Goal: Register for event/course

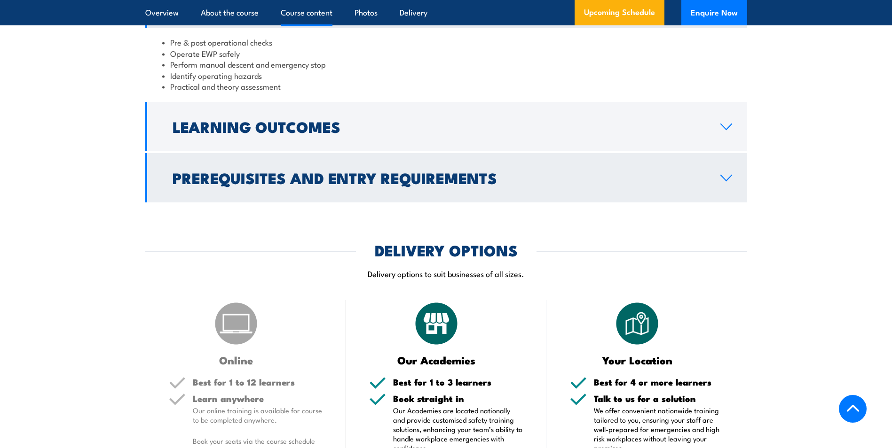
scroll to position [846, 0]
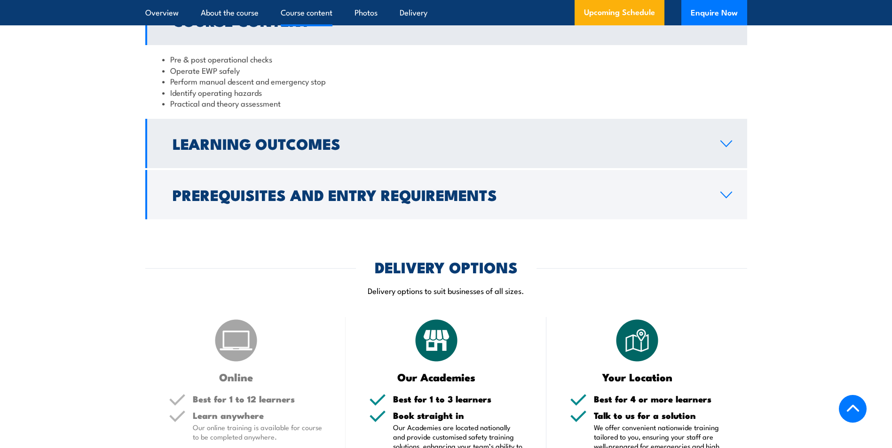
click at [288, 150] on h2 "Learning Outcomes" at bounding box center [439, 143] width 533 height 13
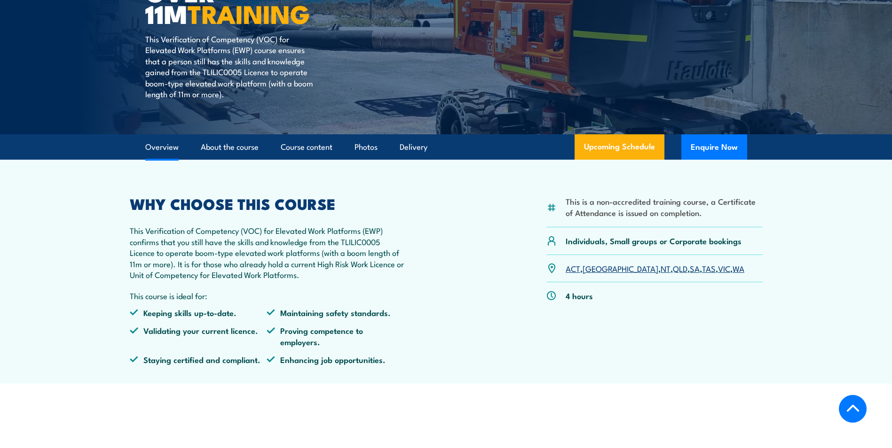
scroll to position [0, 0]
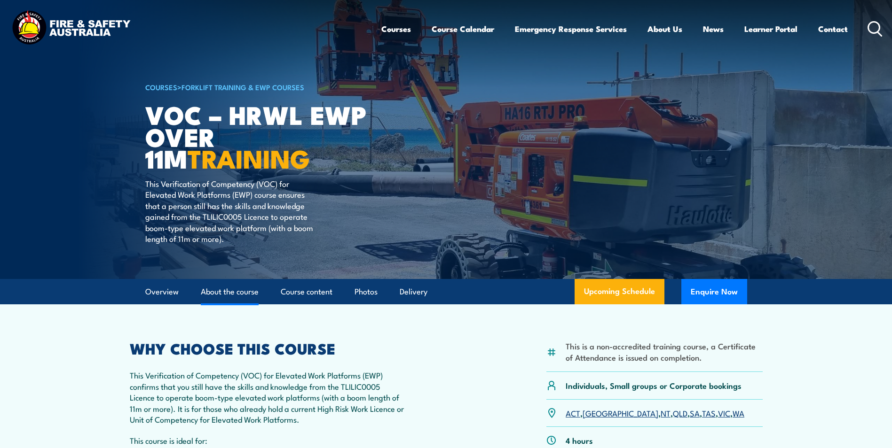
click at [239, 289] on link "About the course" at bounding box center [230, 292] width 58 height 25
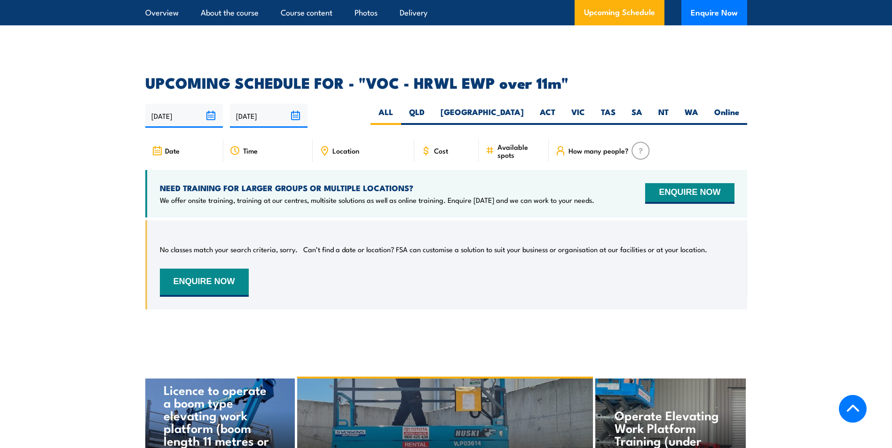
scroll to position [1357, 0]
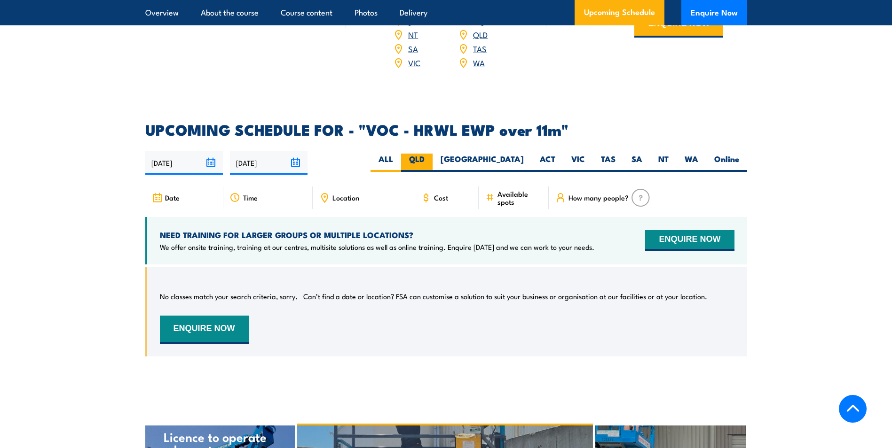
click at [432, 154] on label "QLD" at bounding box center [416, 163] width 31 height 18
click at [431, 154] on input "QLD" at bounding box center [427, 157] width 6 height 6
radio input "true"
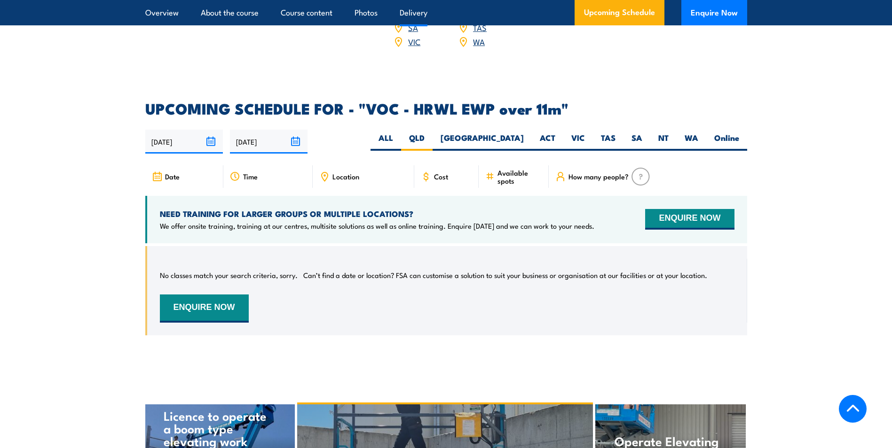
scroll to position [1281, 0]
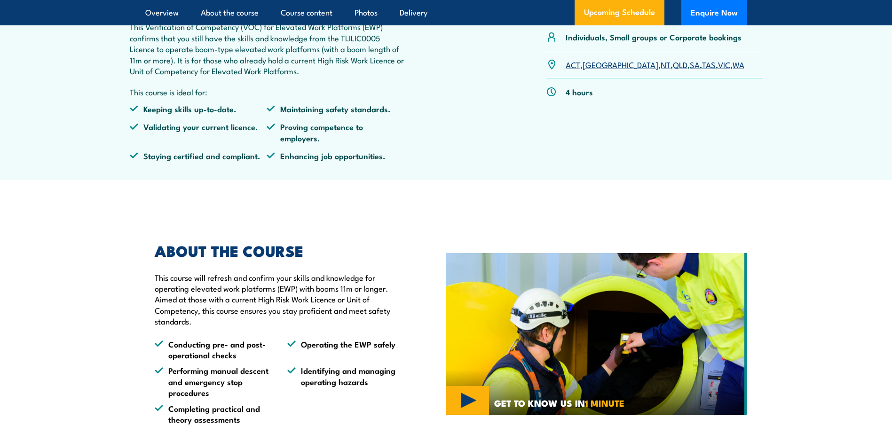
scroll to position [44, 0]
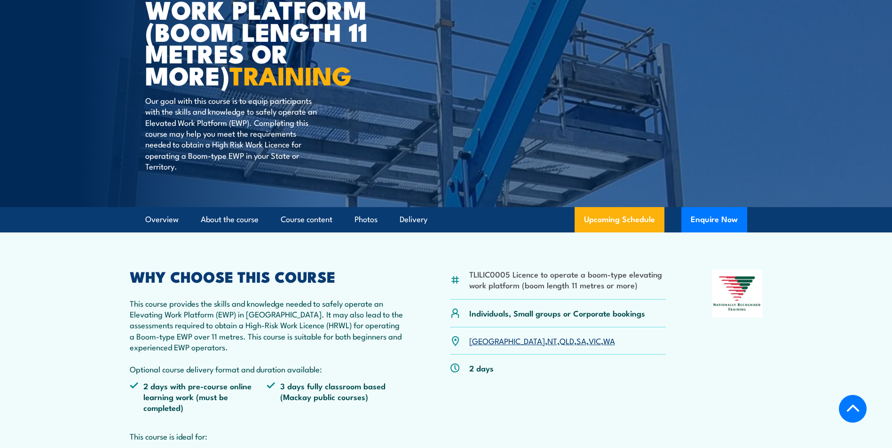
scroll to position [188, 0]
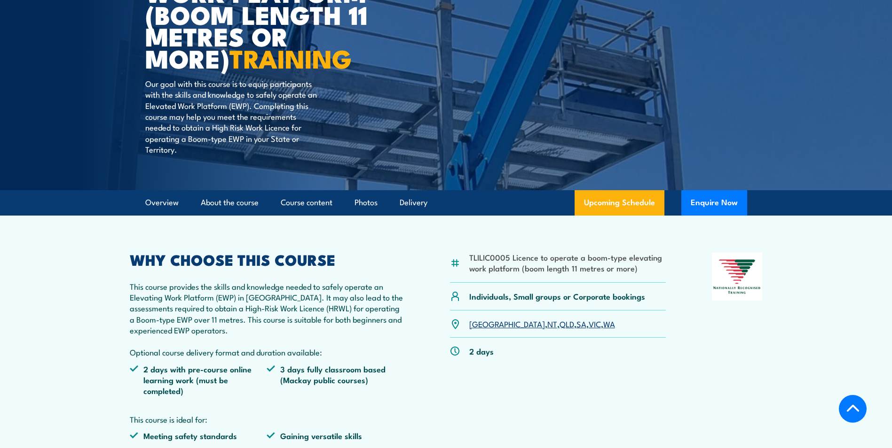
click at [559, 323] on link "QLD" at bounding box center [566, 323] width 15 height 11
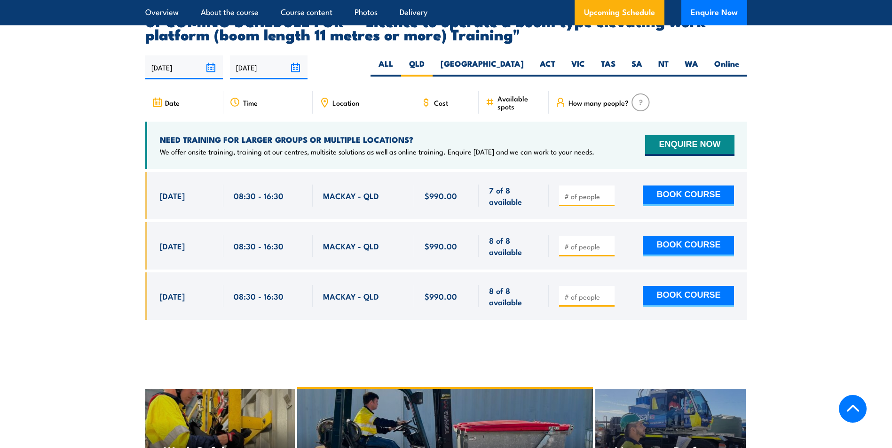
scroll to position [1611, 0]
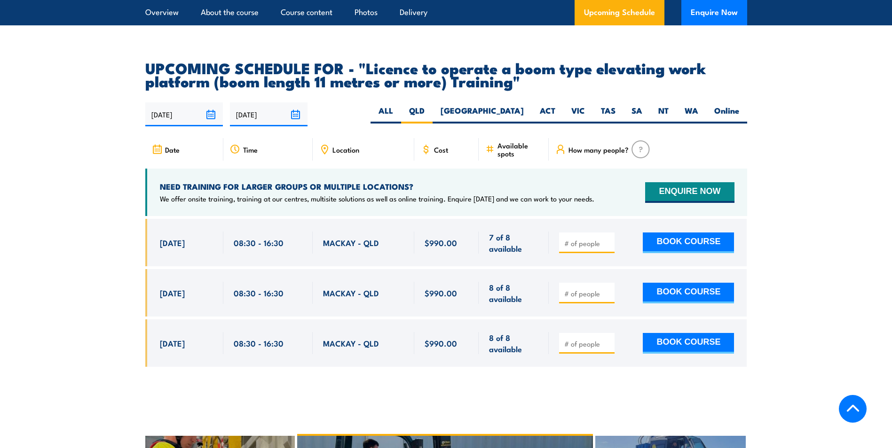
click at [340, 146] on span "Location" at bounding box center [345, 150] width 27 height 8
